Goal: Register for event/course

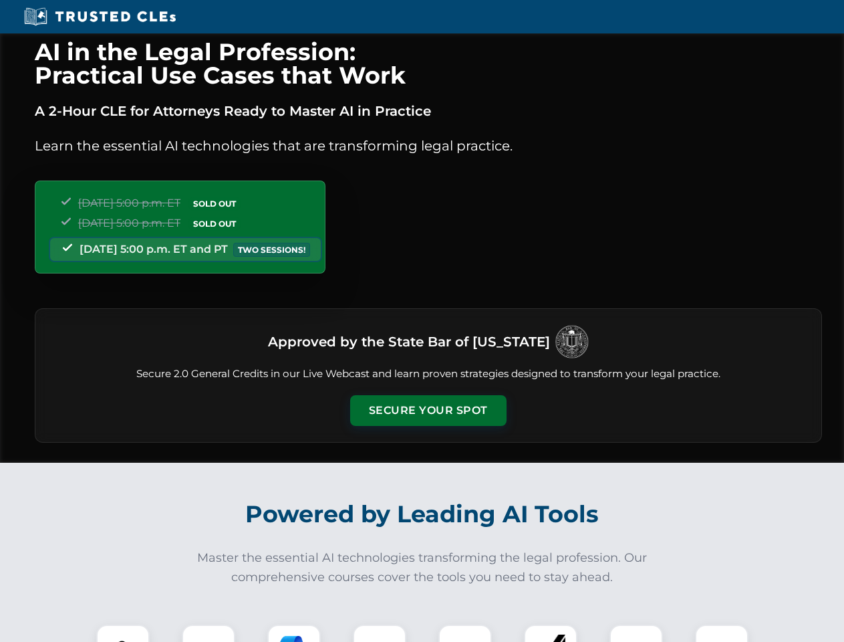
click at [428, 410] on button "Secure Your Spot" at bounding box center [428, 410] width 156 height 31
click at [123, 633] on img at bounding box center [123, 651] width 39 height 39
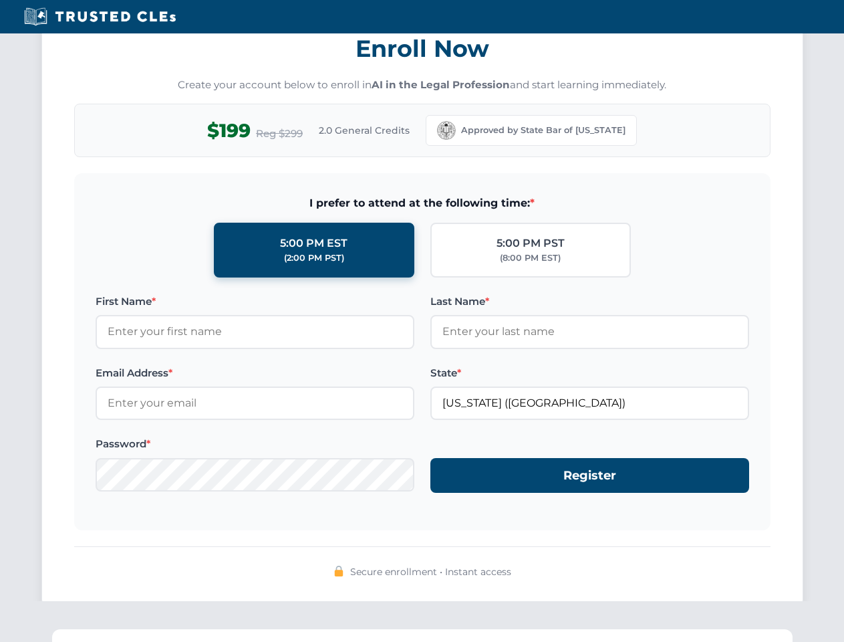
scroll to position [1312, 0]
